Goal: Navigation & Orientation: Find specific page/section

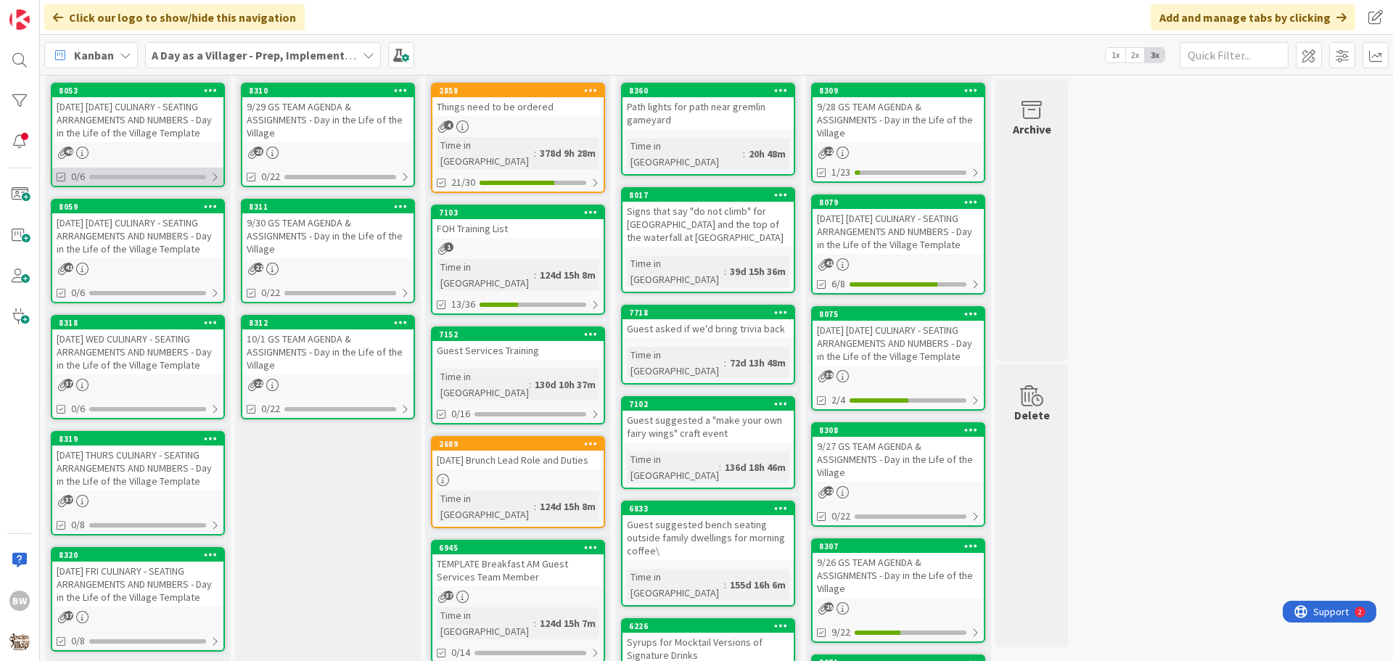
scroll to position [73, 0]
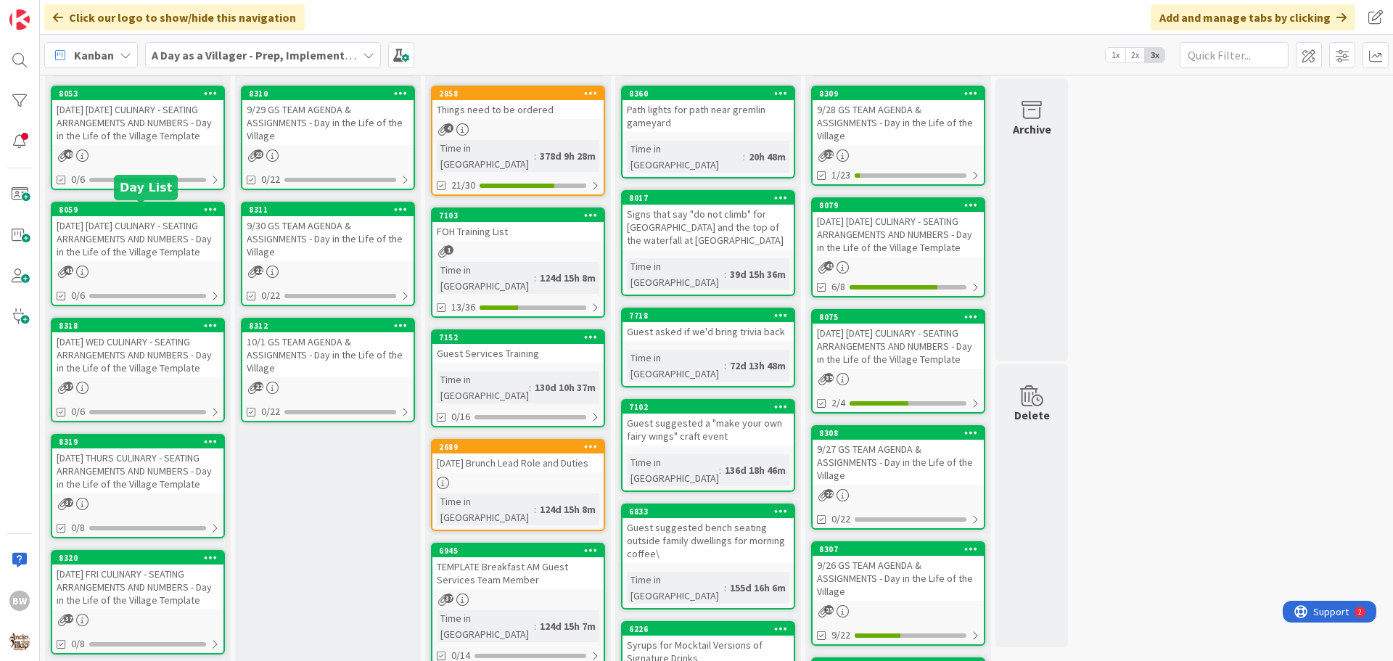
click at [123, 205] on div "8059" at bounding box center [141, 210] width 165 height 10
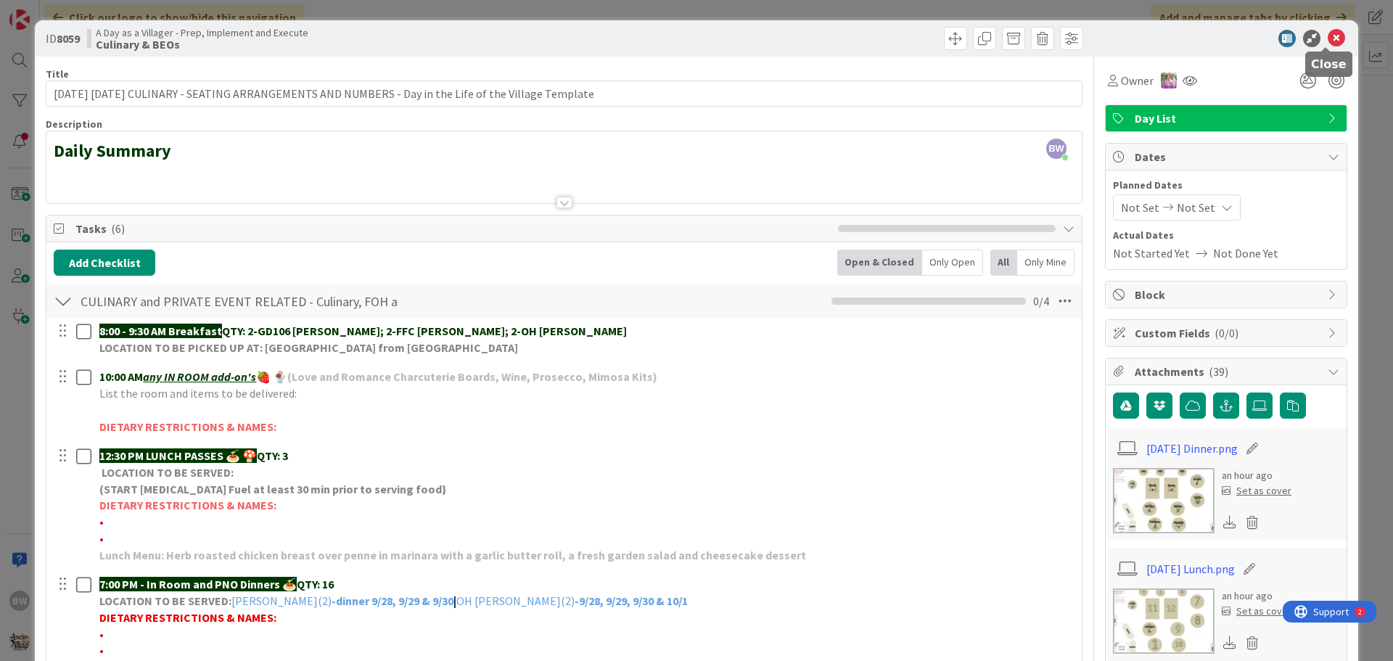
click at [1328, 37] on icon at bounding box center [1336, 38] width 17 height 17
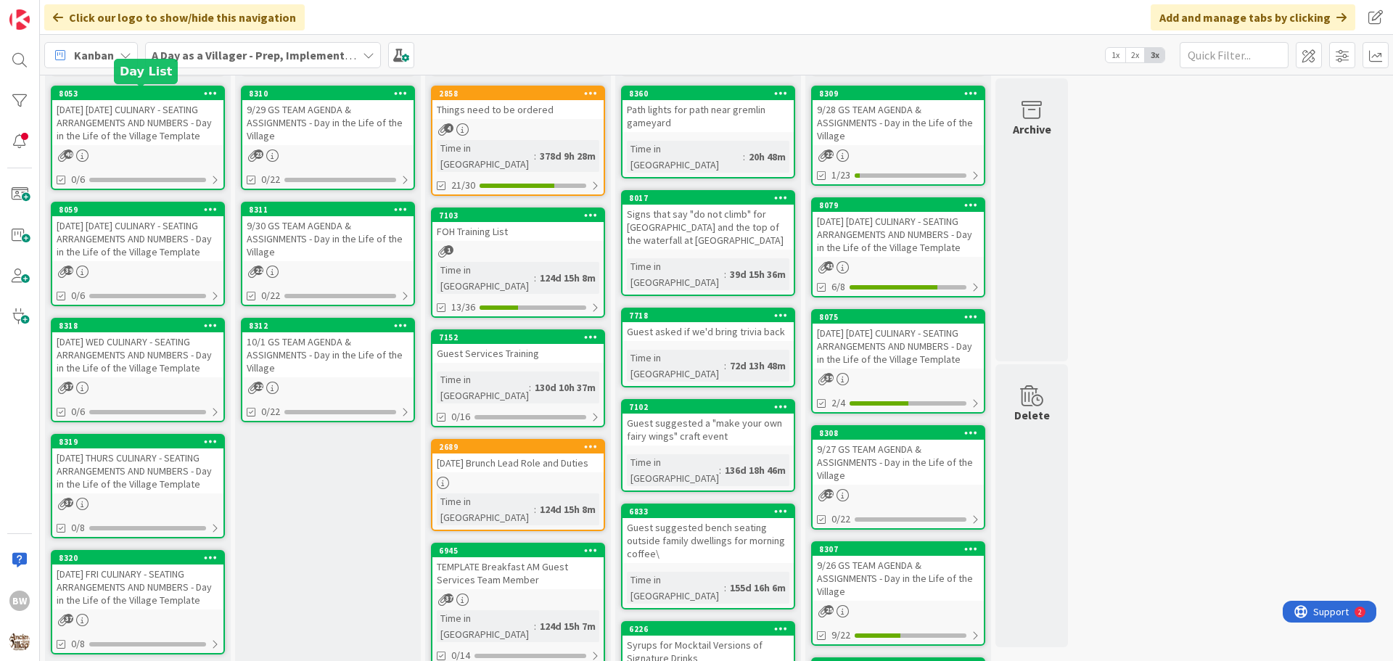
click at [132, 96] on div "8053" at bounding box center [141, 94] width 165 height 10
